Goal: Navigation & Orientation: Find specific page/section

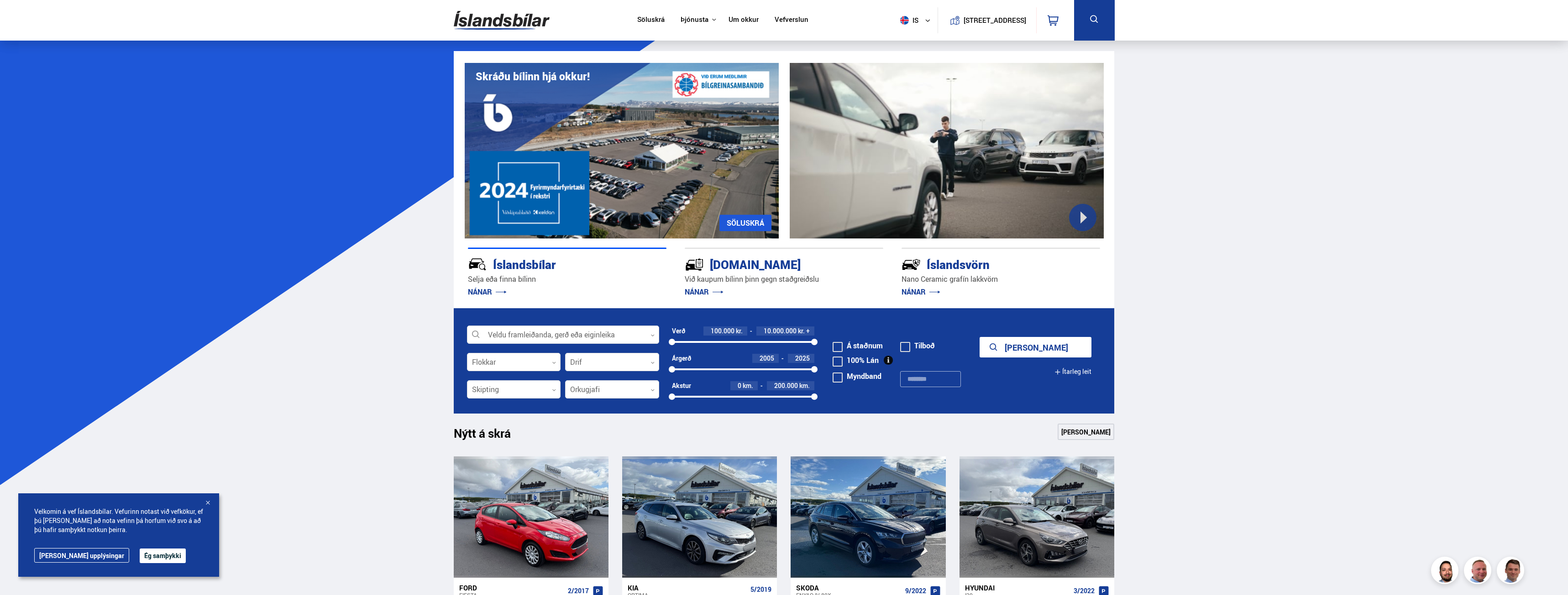
click at [745, 20] on link "Um okkur" at bounding box center [743, 20] width 30 height 10
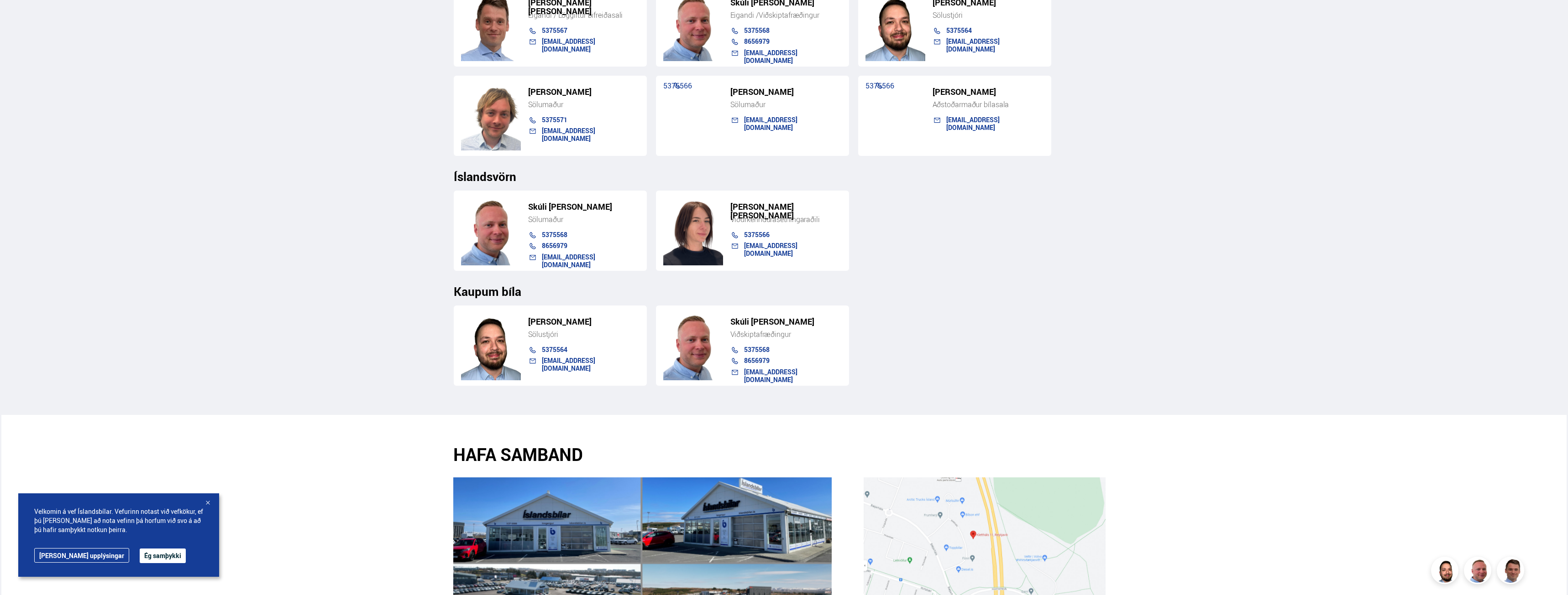
scroll to position [1003, 0]
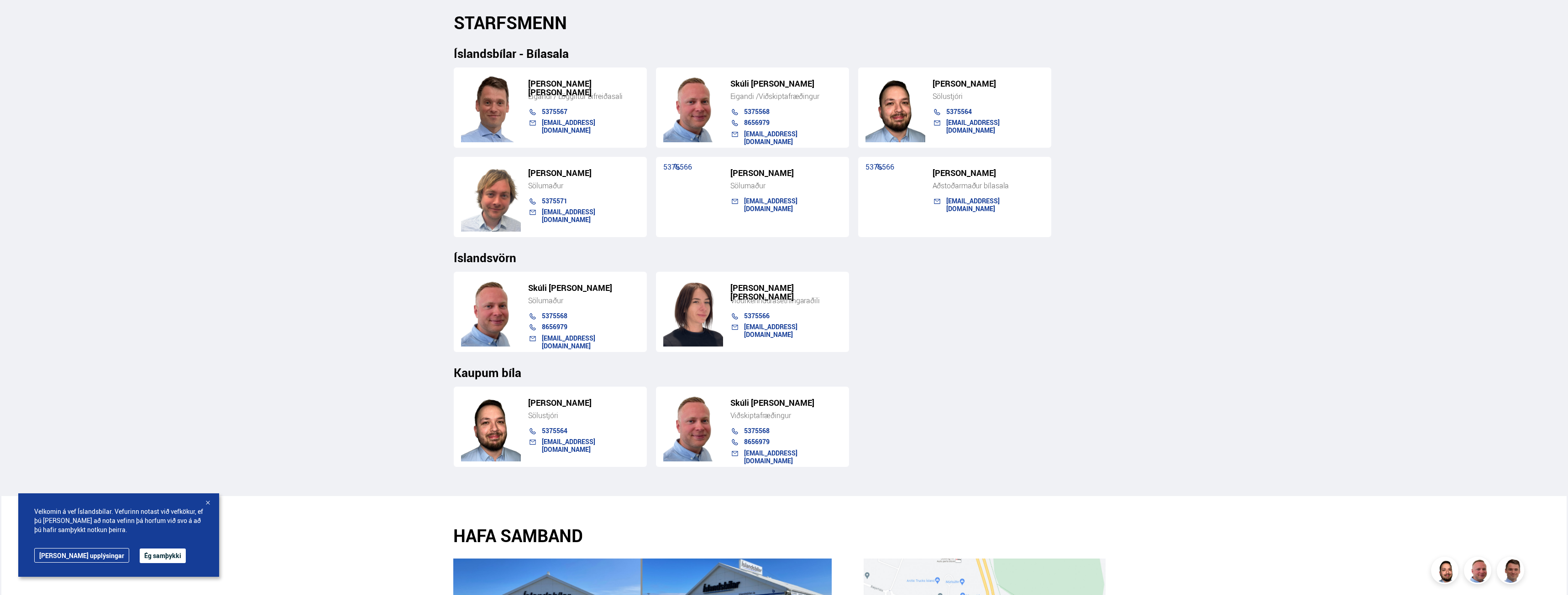
scroll to position [912, 0]
